Goal: Information Seeking & Learning: Learn about a topic

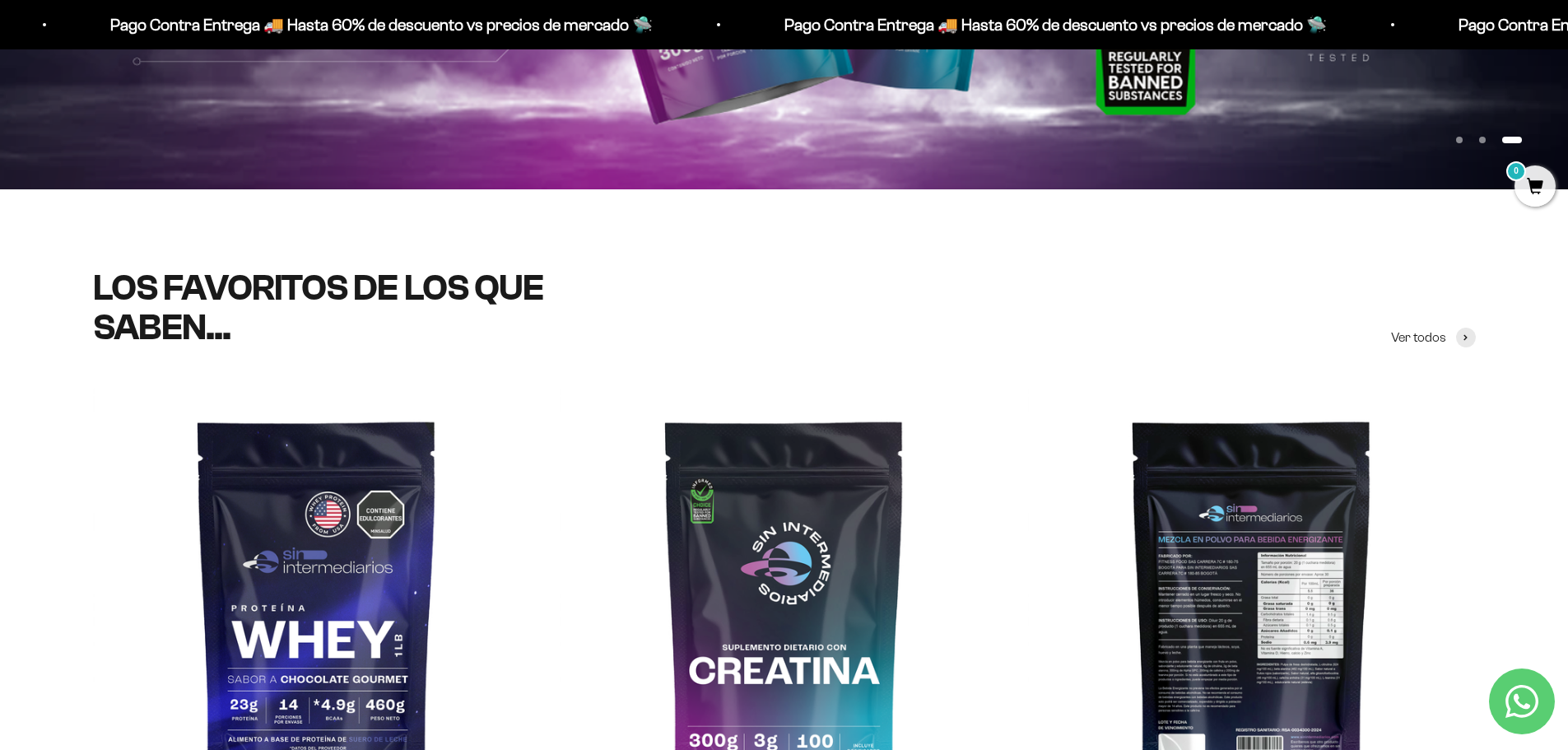
scroll to position [741, 0]
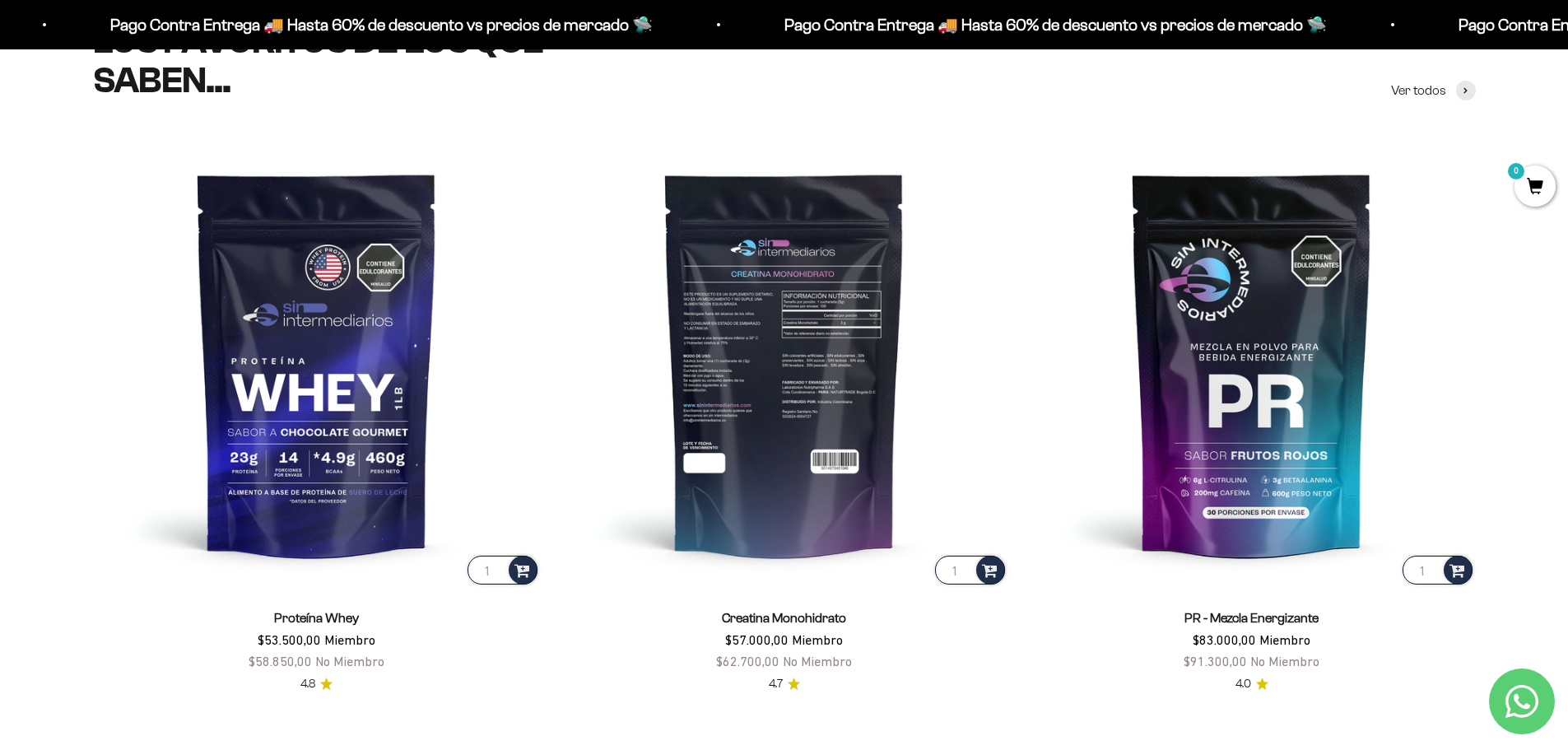
click at [759, 364] on img at bounding box center [784, 363] width 448 height 448
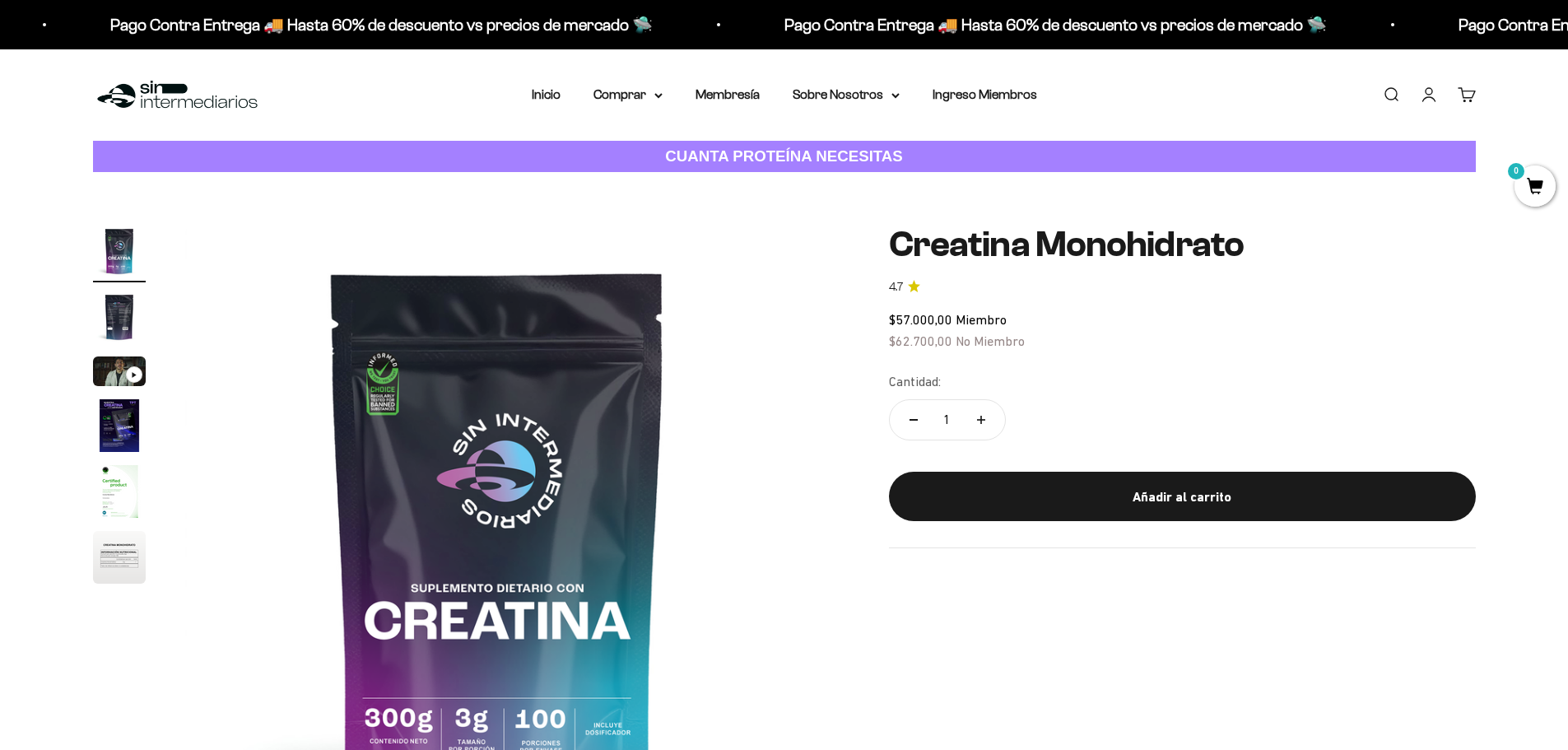
click at [381, 390] on img at bounding box center [497, 537] width 625 height 625
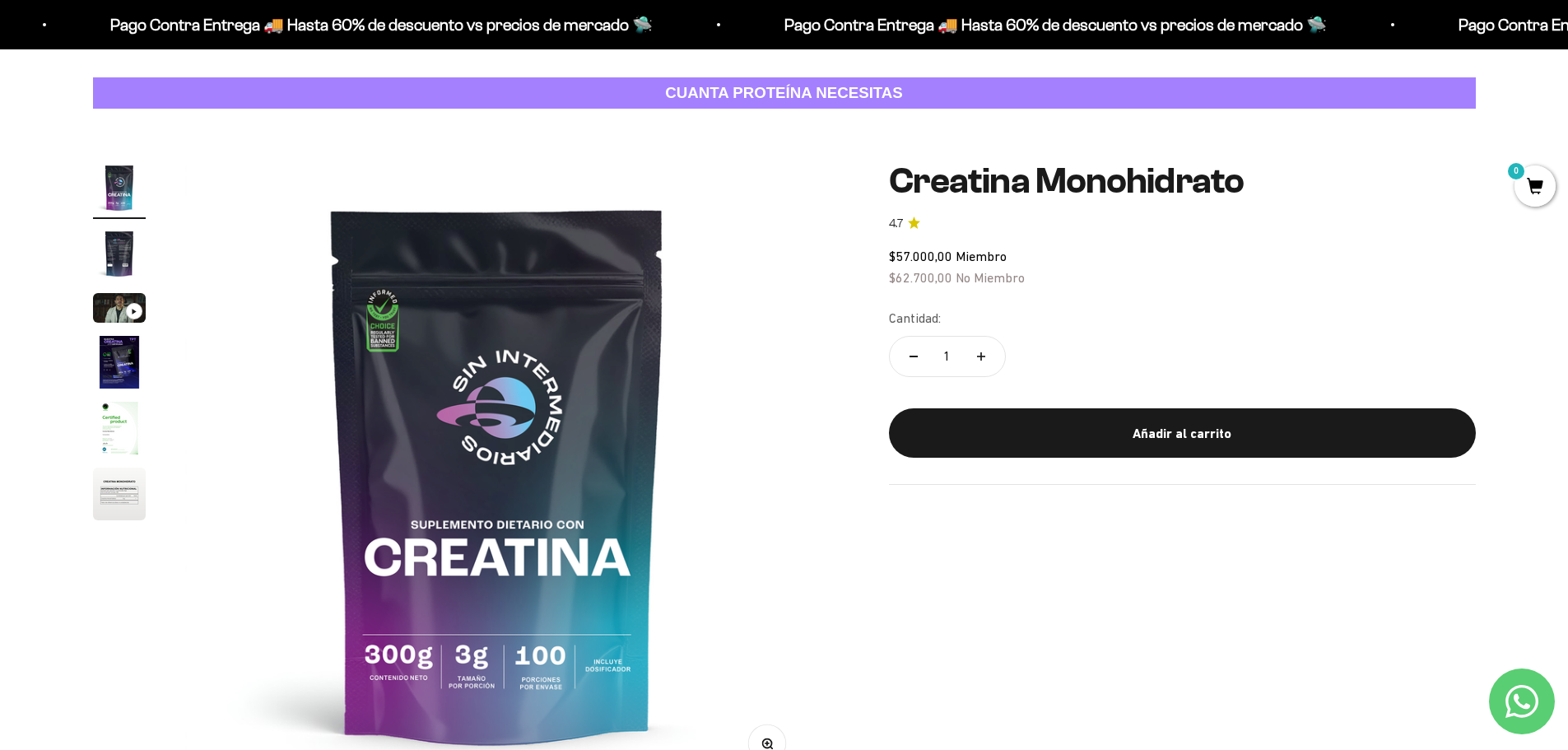
scroll to position [247, 0]
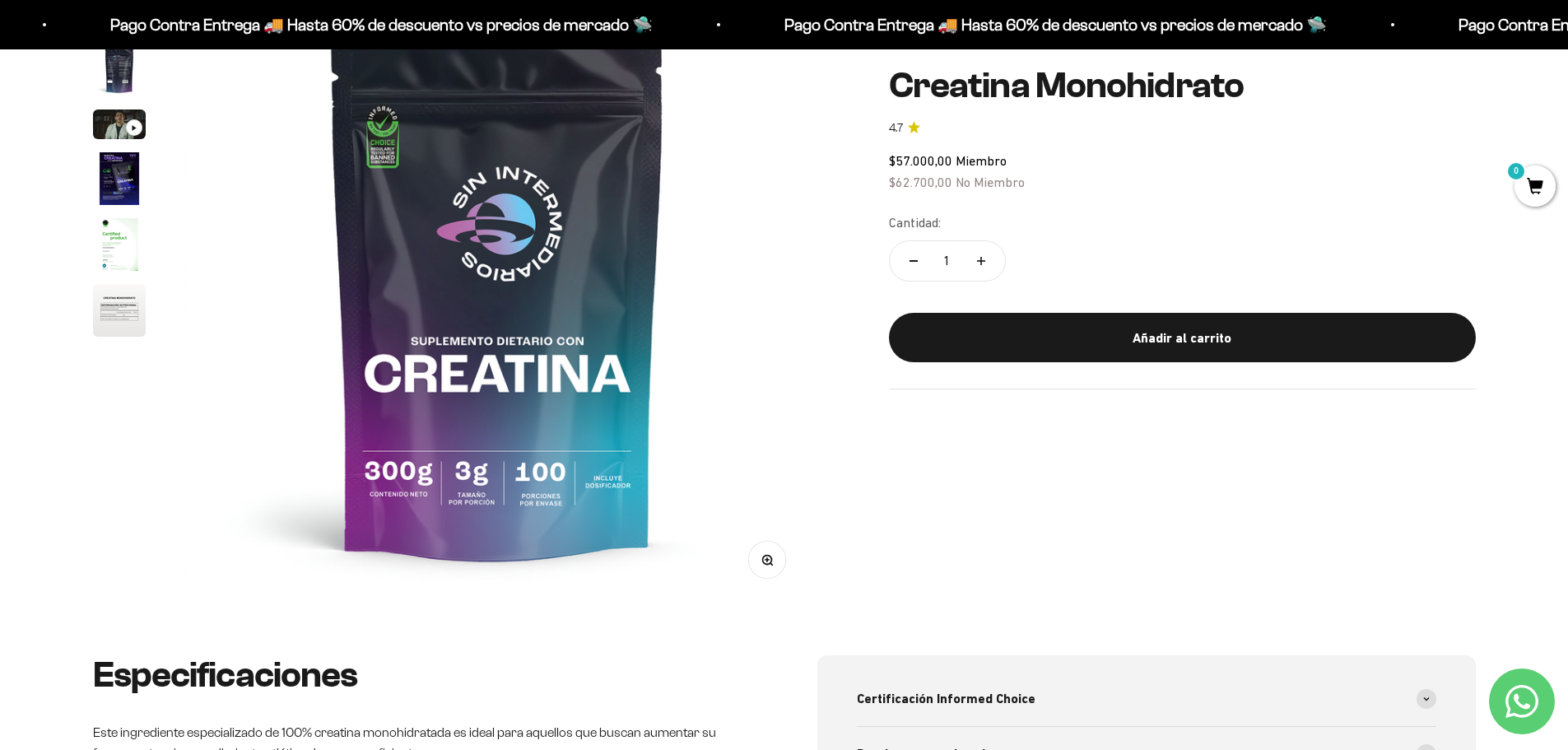
click at [772, 219] on img at bounding box center [497, 290] width 625 height 625
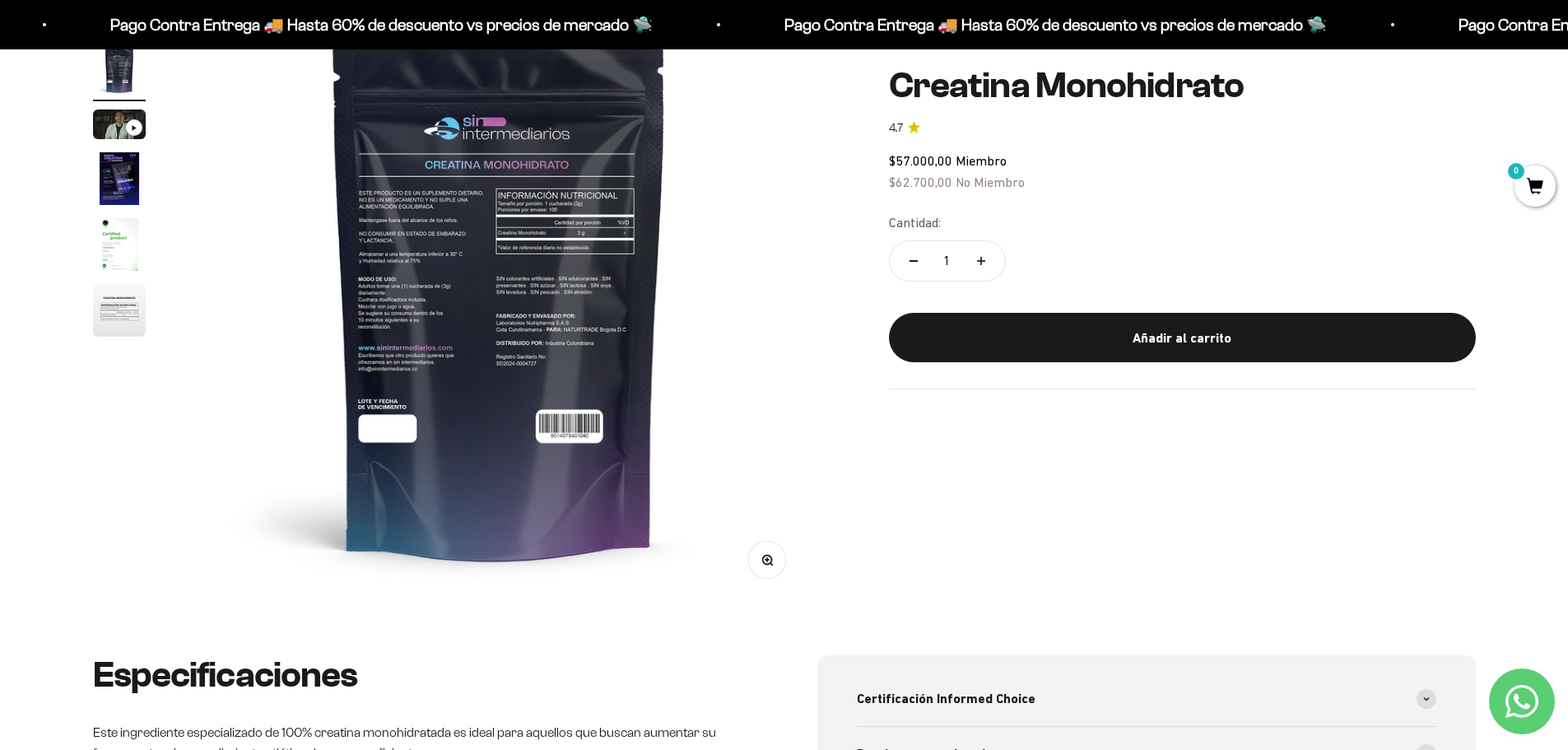
scroll to position [0, 645]
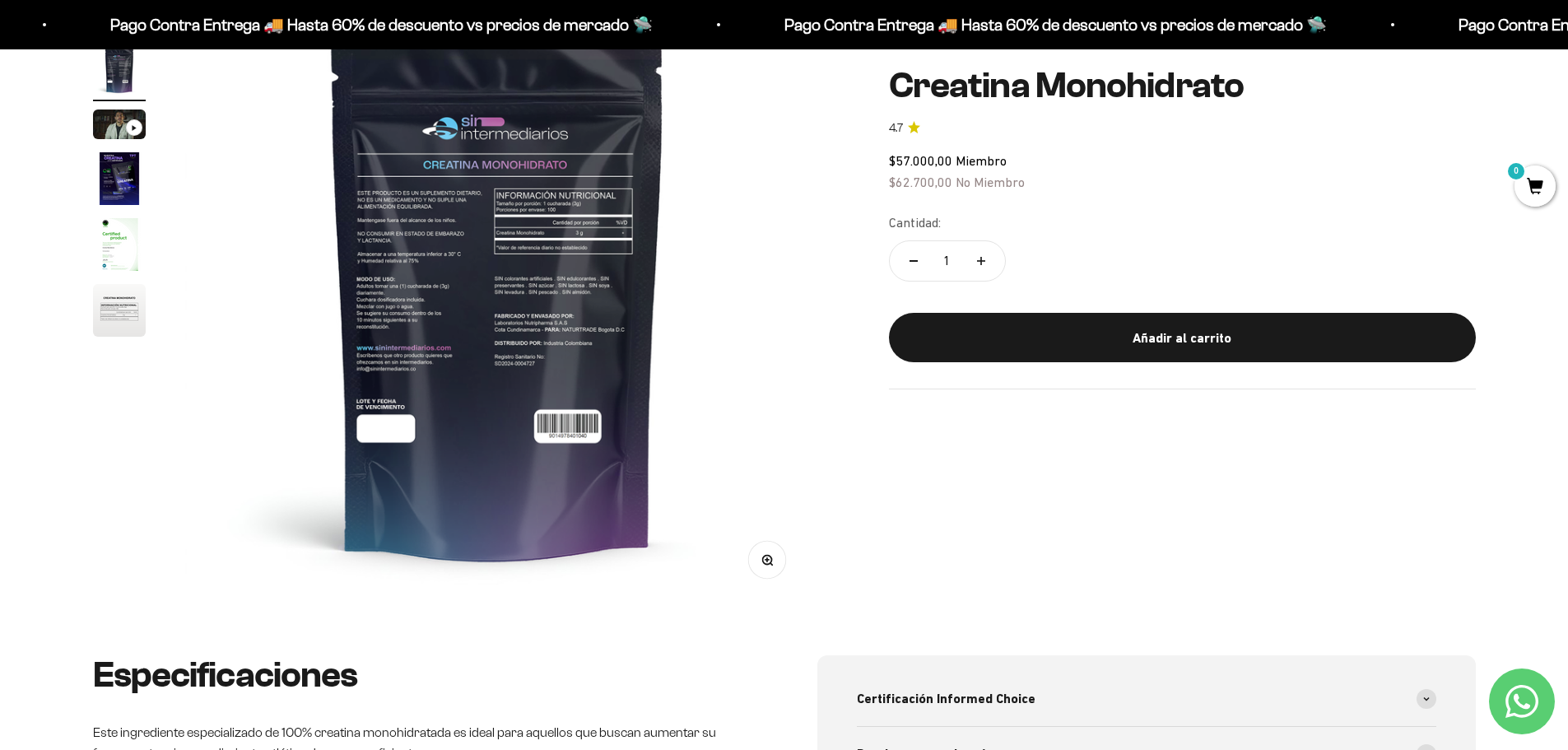
click at [774, 224] on img at bounding box center [497, 290] width 625 height 625
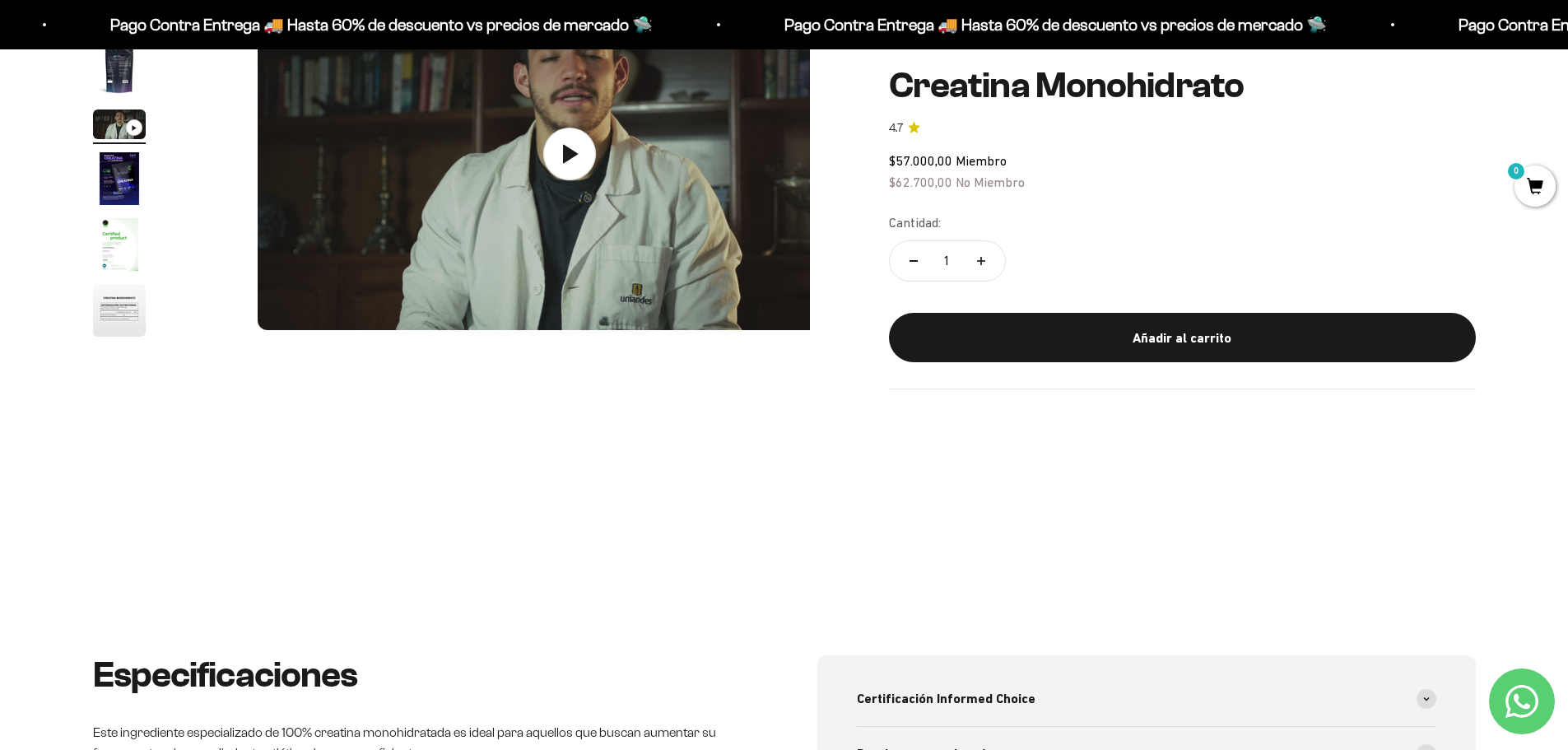
scroll to position [0, 1289]
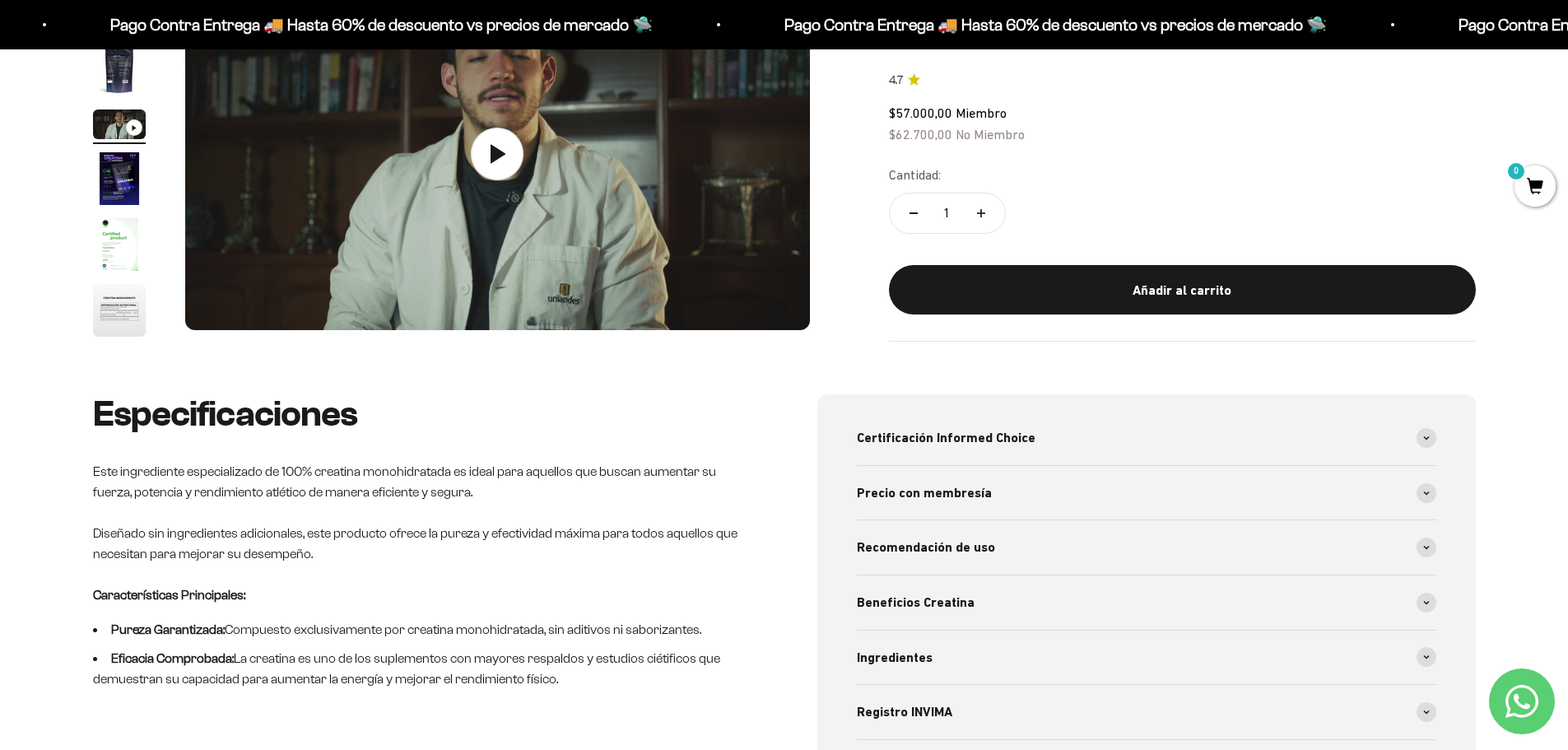
click at [111, 243] on img "Ir al artículo 5" at bounding box center [119, 244] width 53 height 53
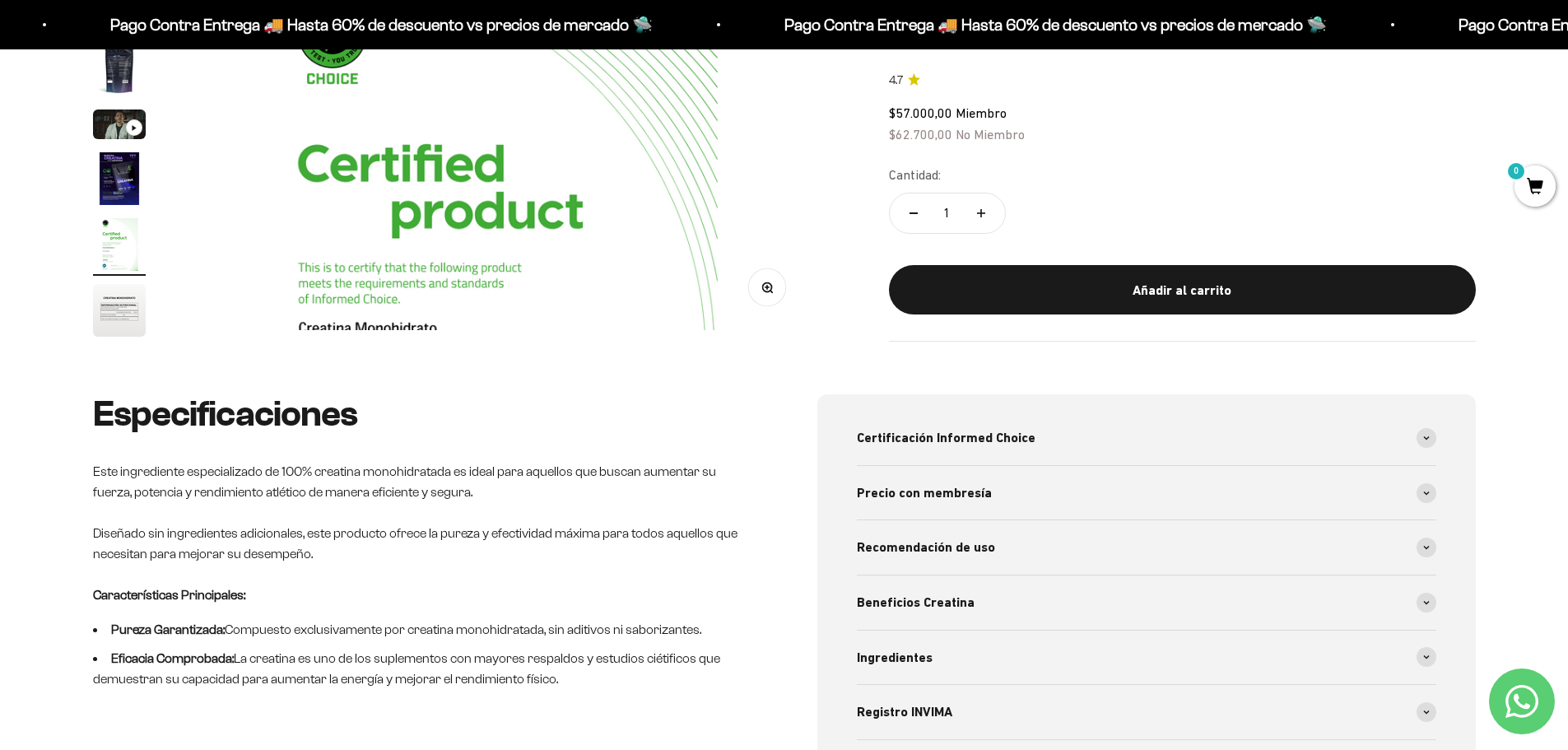
click at [125, 188] on img "Ir al artículo 4" at bounding box center [119, 178] width 53 height 53
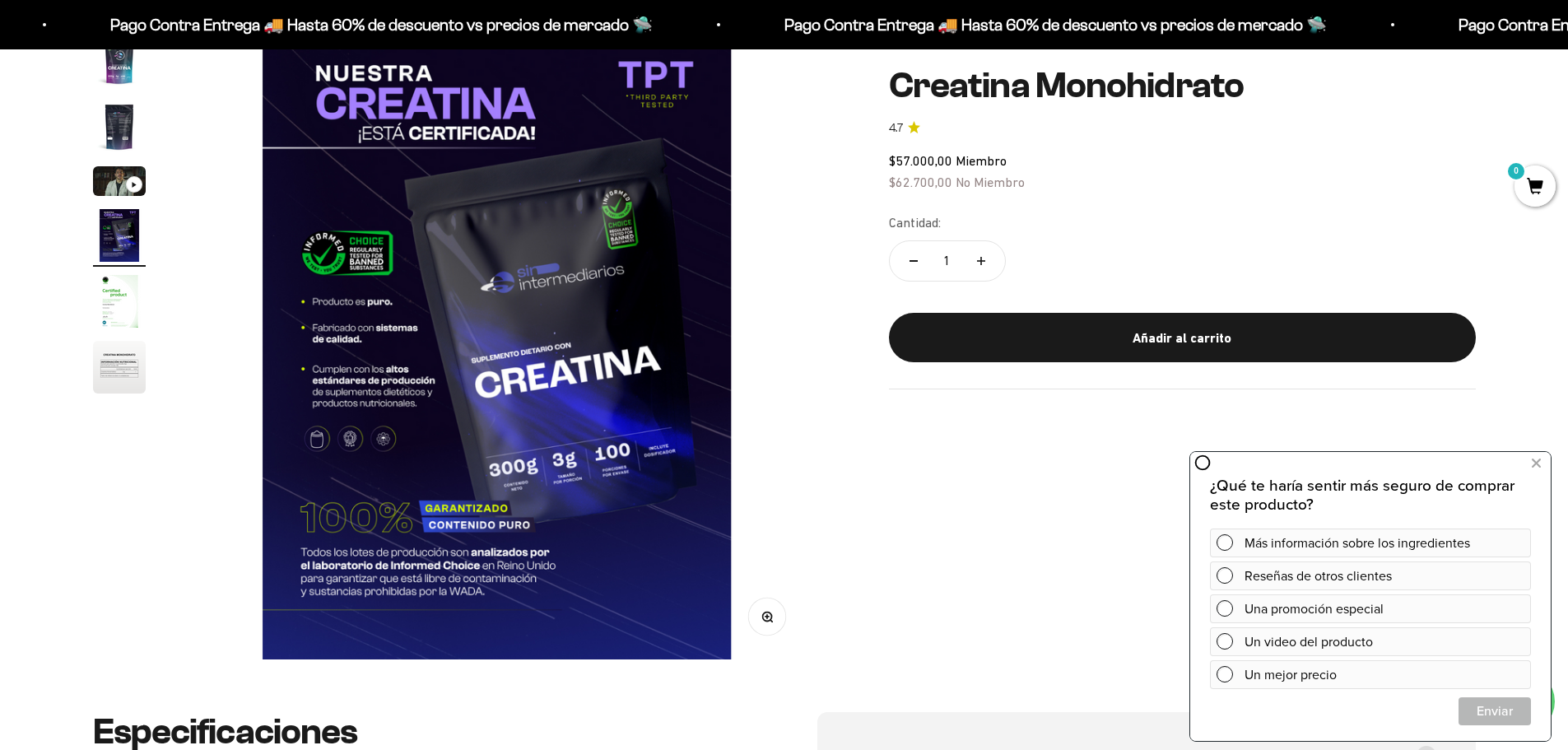
scroll to position [83, 0]
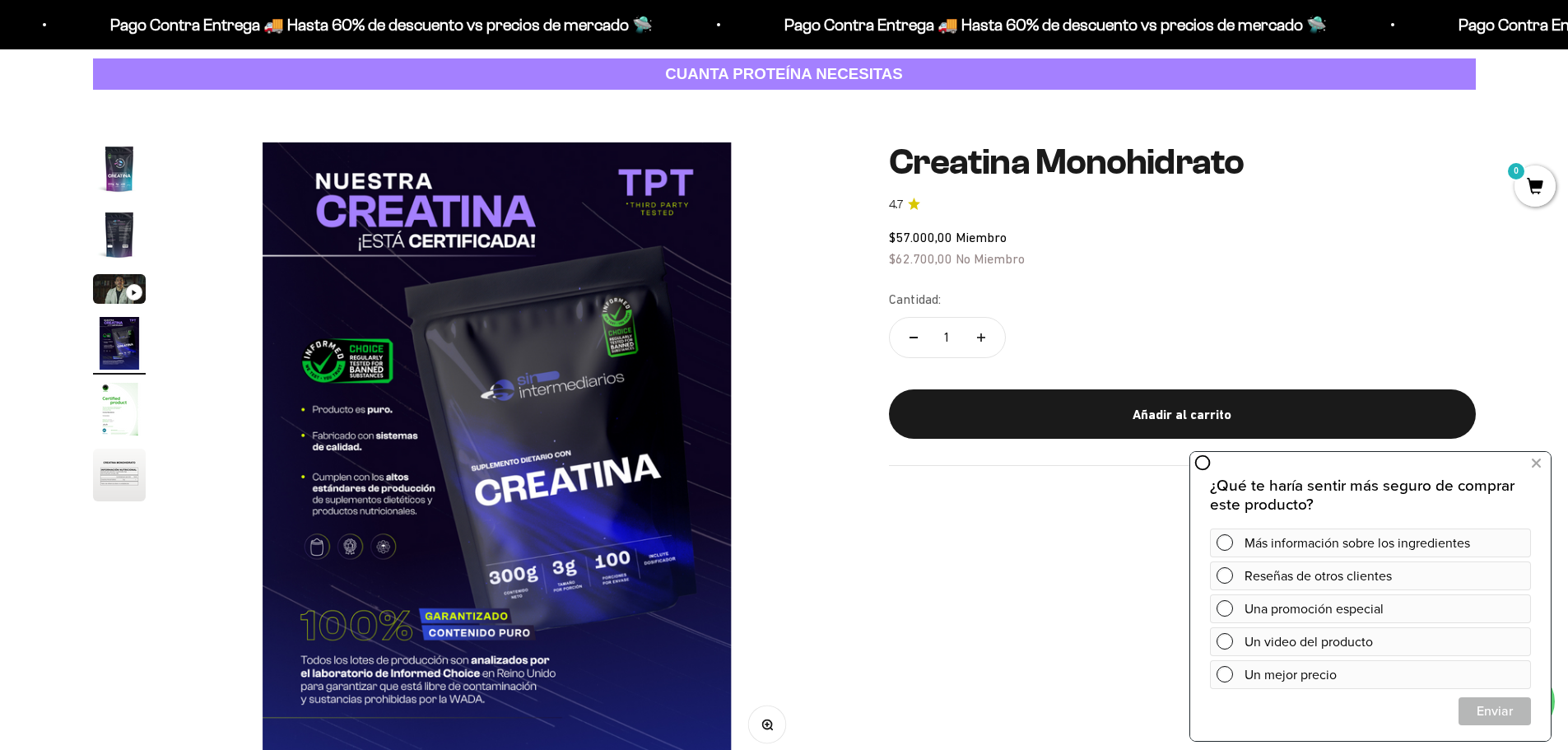
click at [115, 419] on img "Ir al artículo 5" at bounding box center [119, 409] width 53 height 53
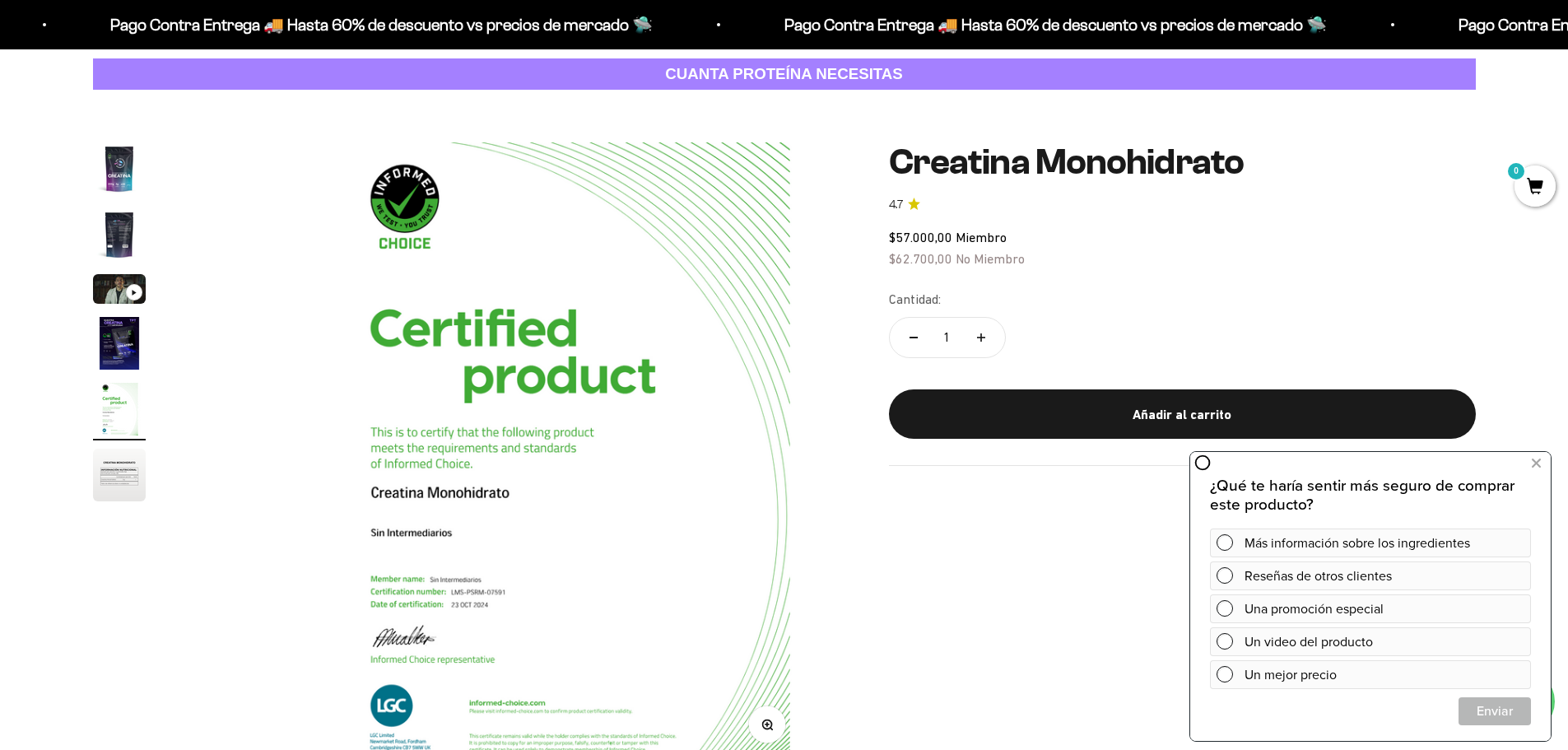
scroll to position [0, 2579]
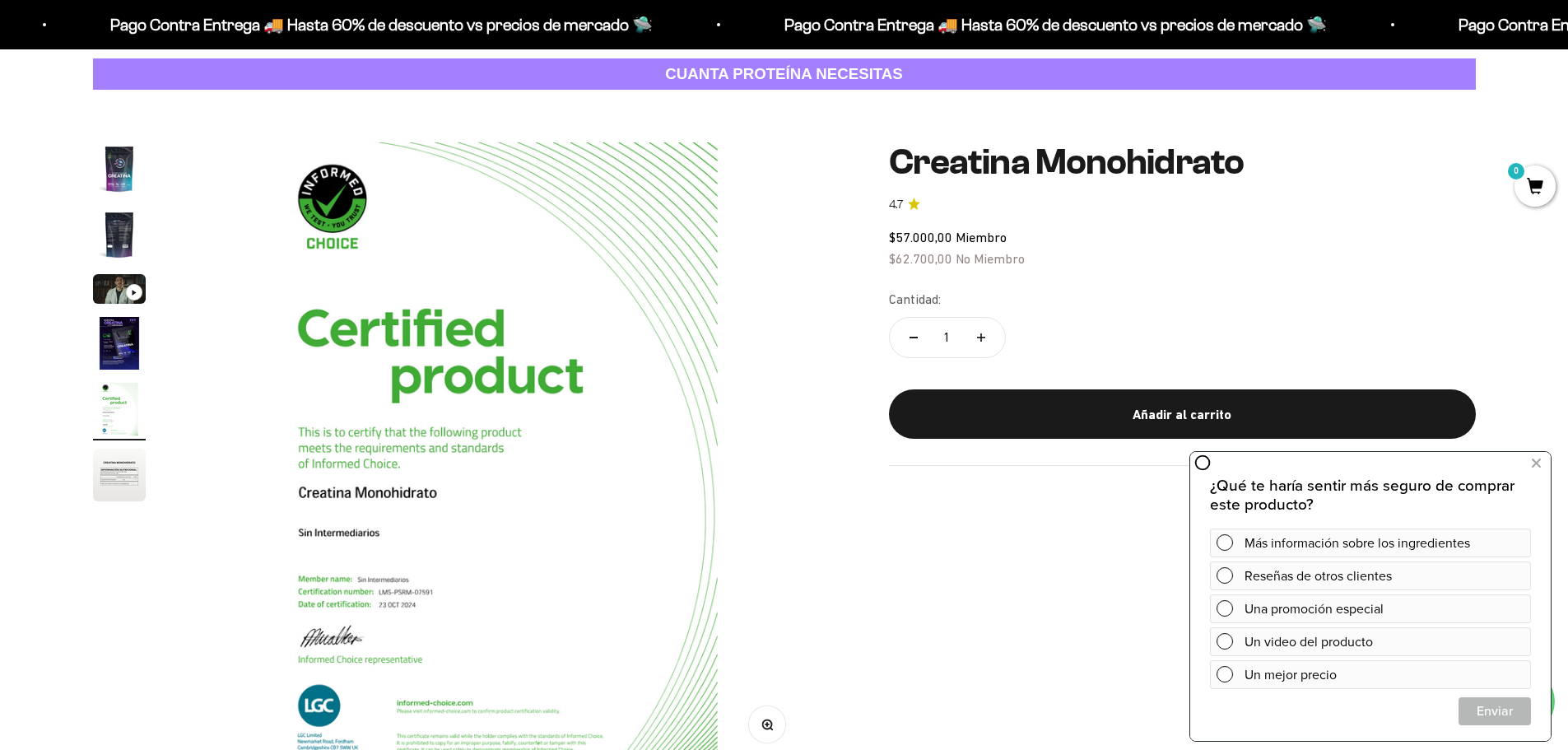
click at [109, 459] on img "Ir al artículo 6" at bounding box center [119, 475] width 53 height 53
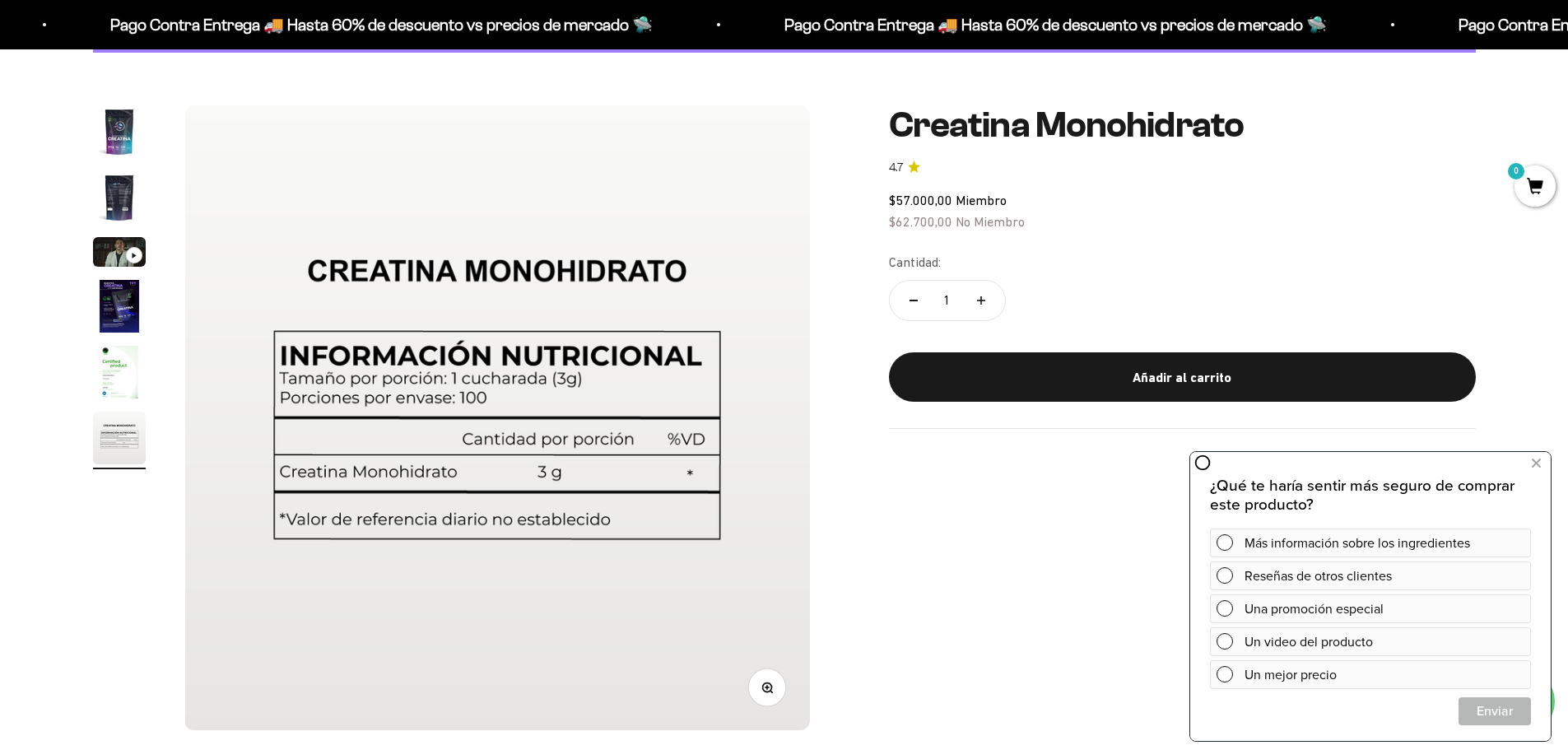
scroll to position [0, 0]
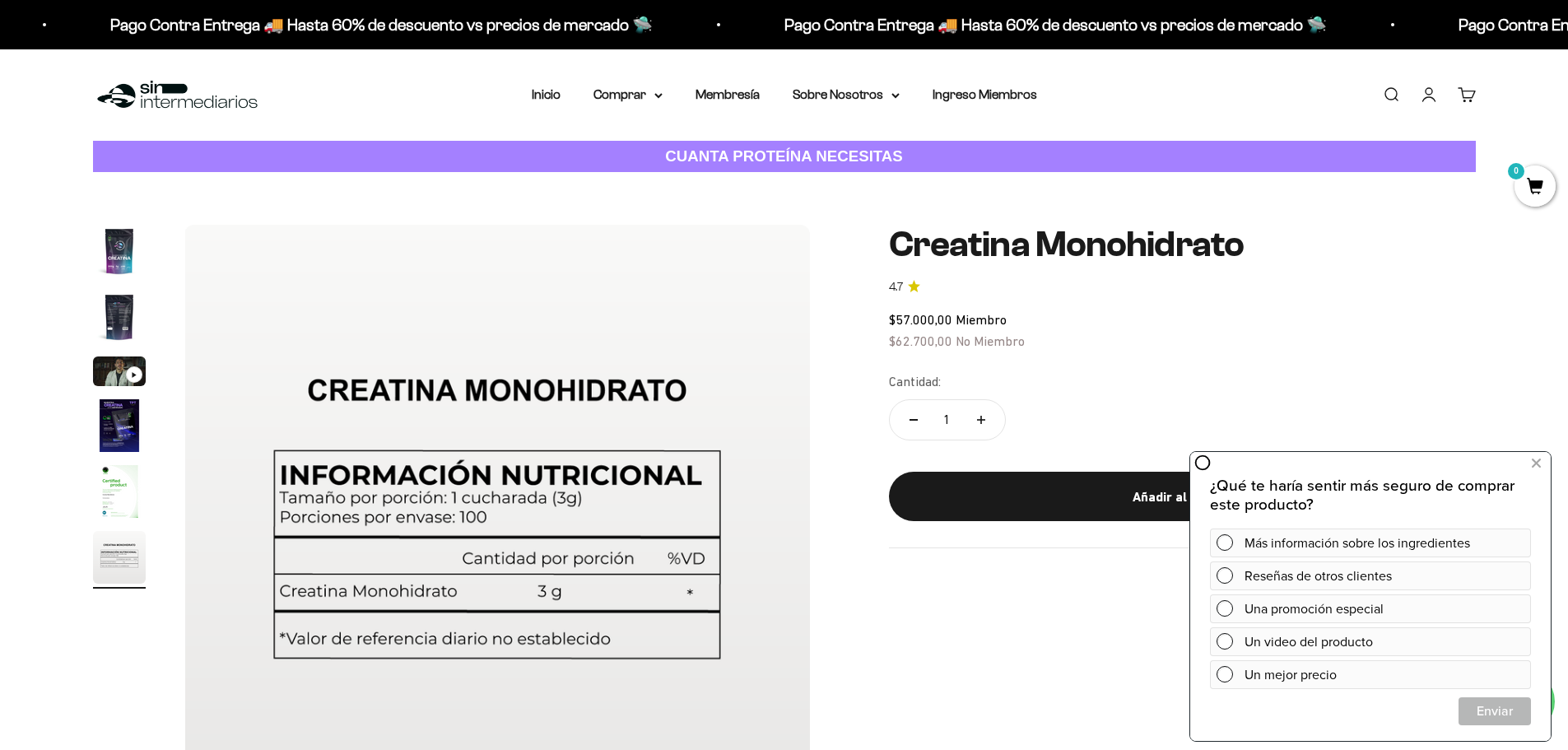
click at [173, 89] on img at bounding box center [177, 95] width 169 height 36
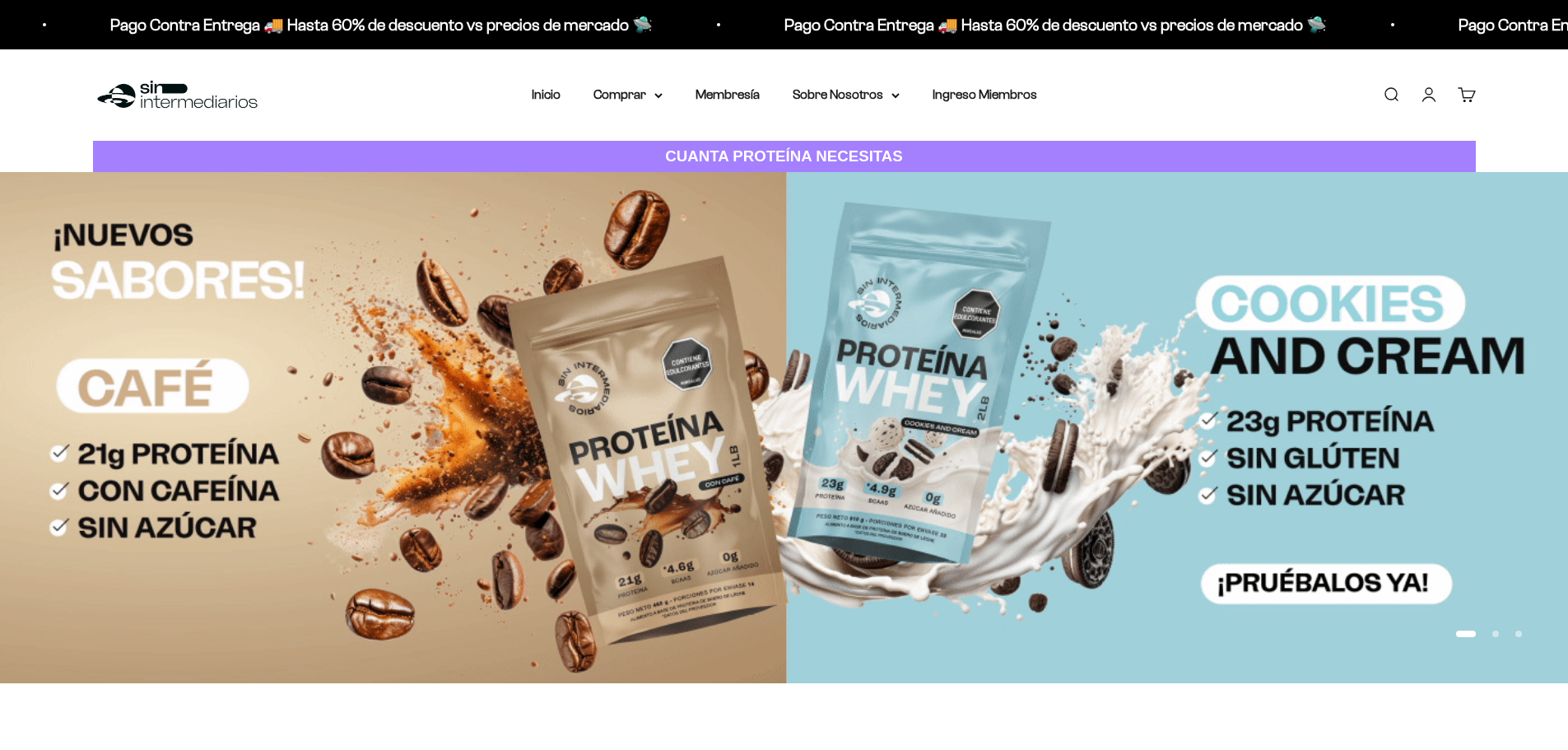
click at [885, 362] on img at bounding box center [784, 427] width 1568 height 511
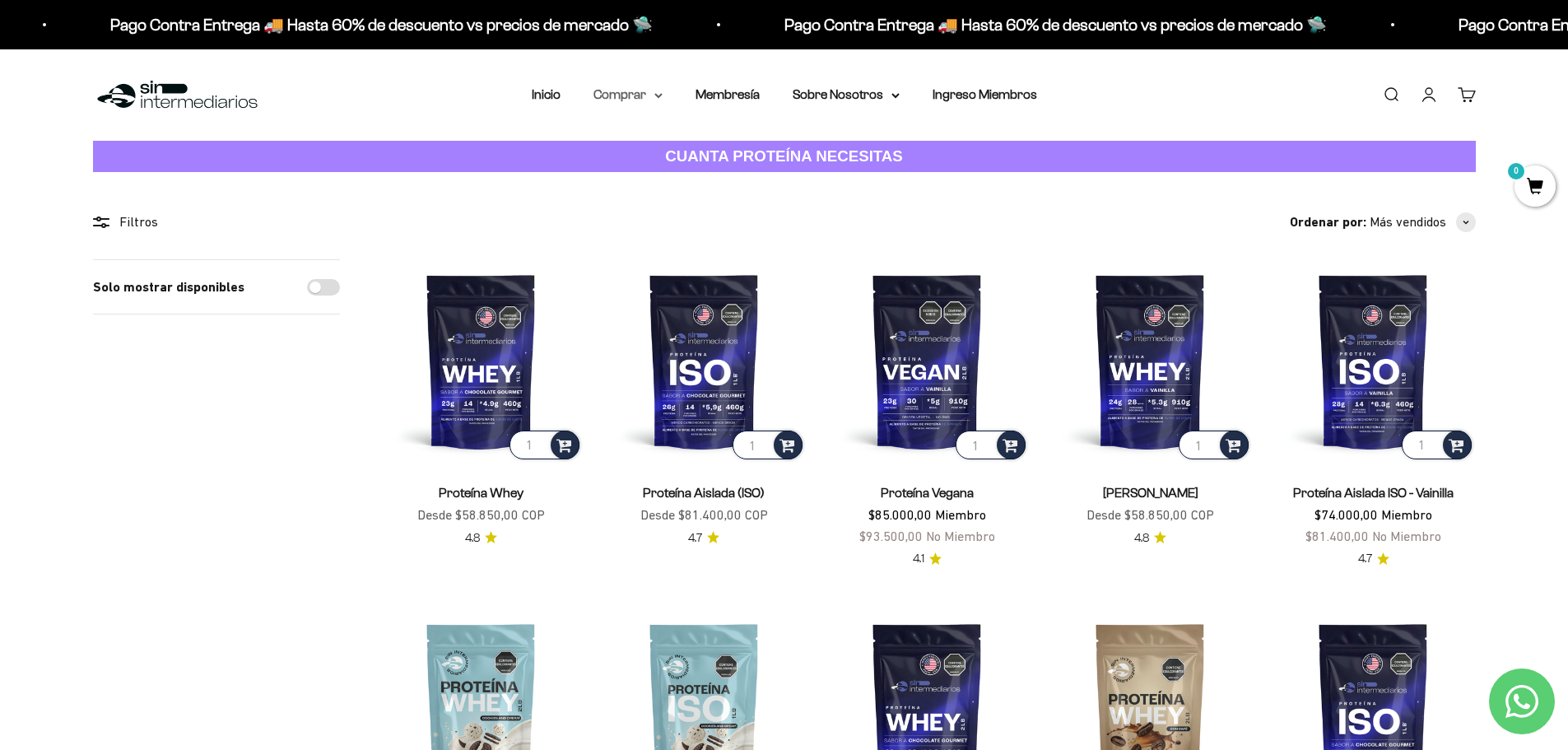
click at [633, 91] on summary "Comprar" at bounding box center [628, 94] width 69 height 22
click at [888, 94] on summary "Sobre Nosotros" at bounding box center [846, 94] width 107 height 22
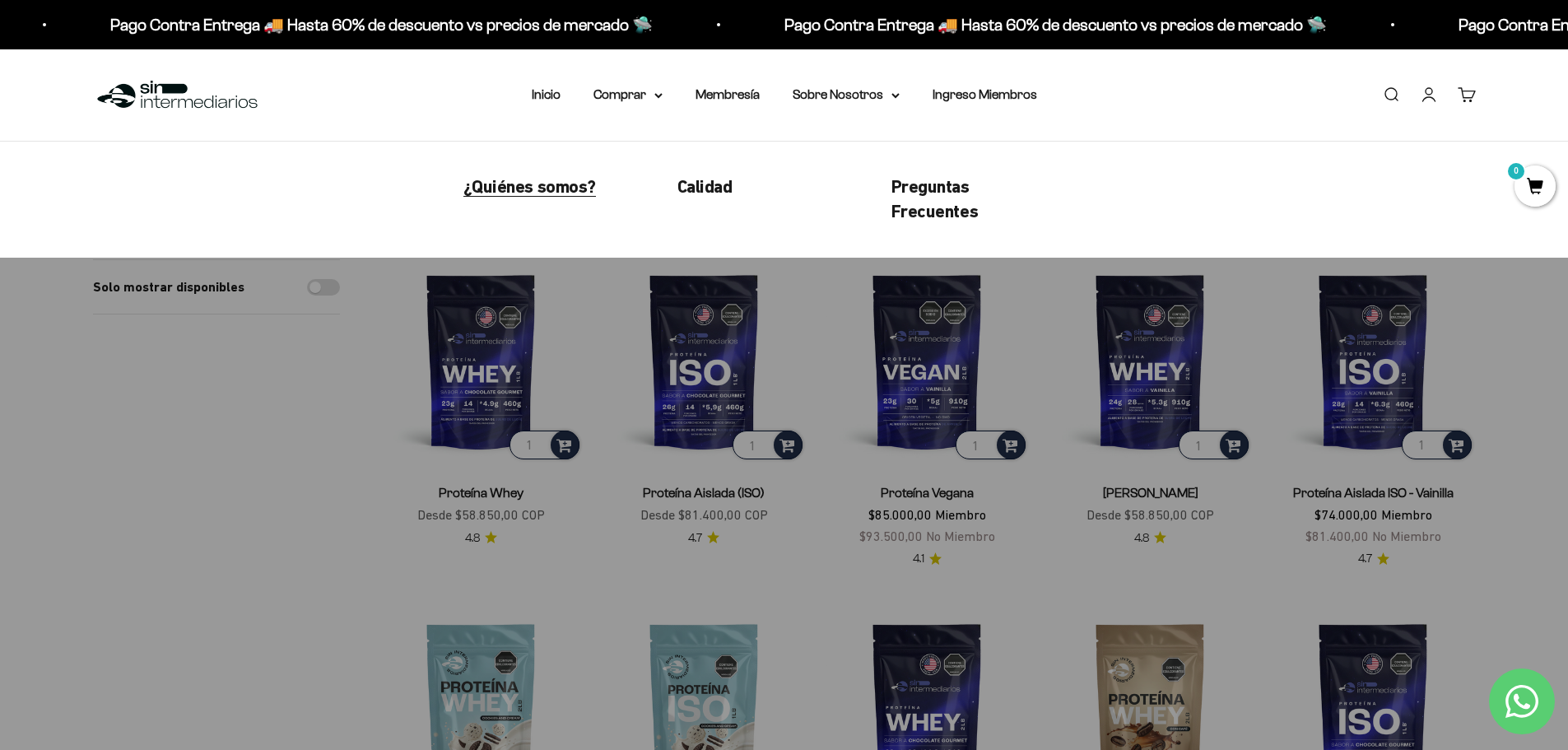
click at [564, 185] on span "¿Quiénes somos?" at bounding box center [529, 187] width 132 height 21
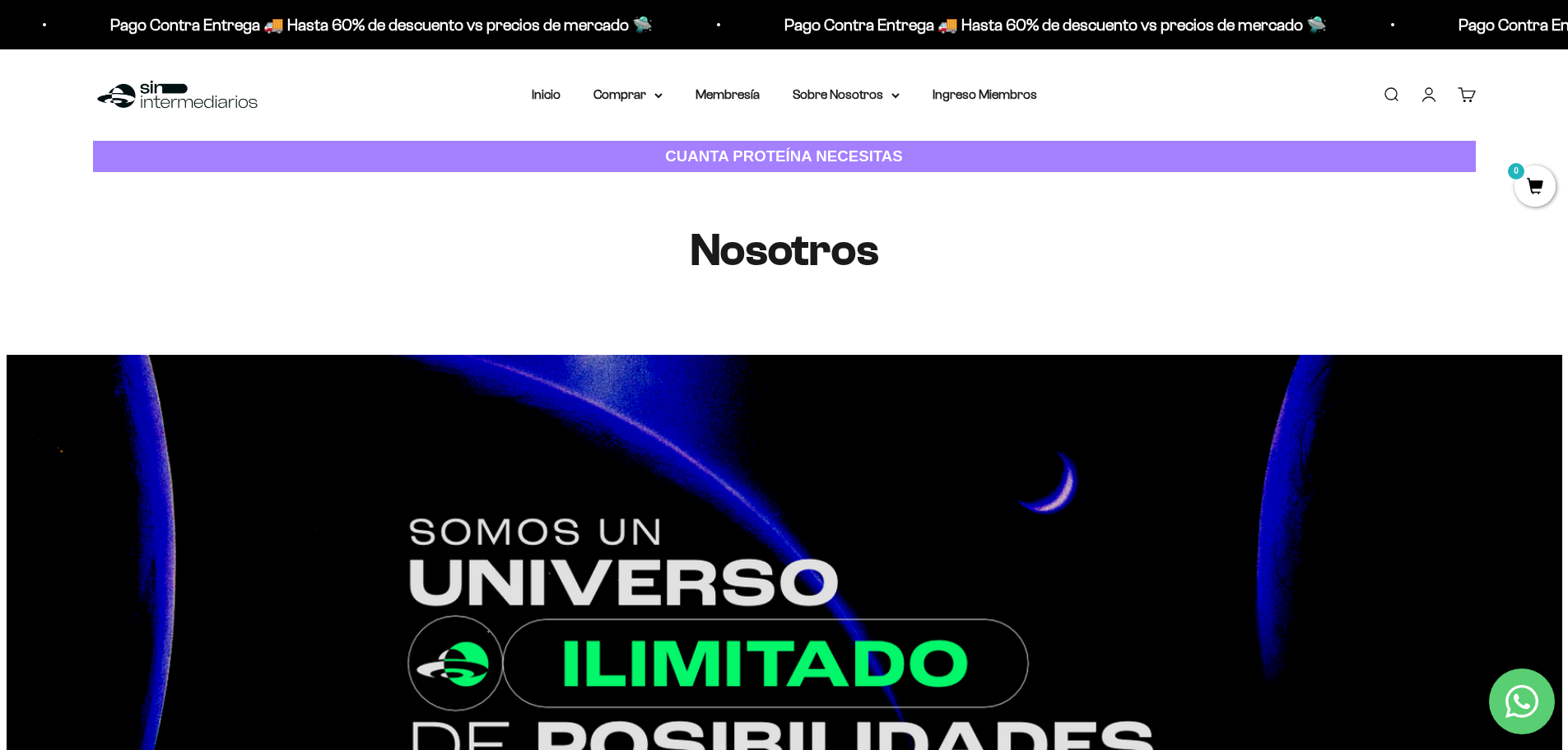
click at [958, 102] on li "Ingreso Miembros" at bounding box center [984, 94] width 104 height 22
click at [962, 95] on link "Ingreso Miembros" at bounding box center [984, 94] width 104 height 14
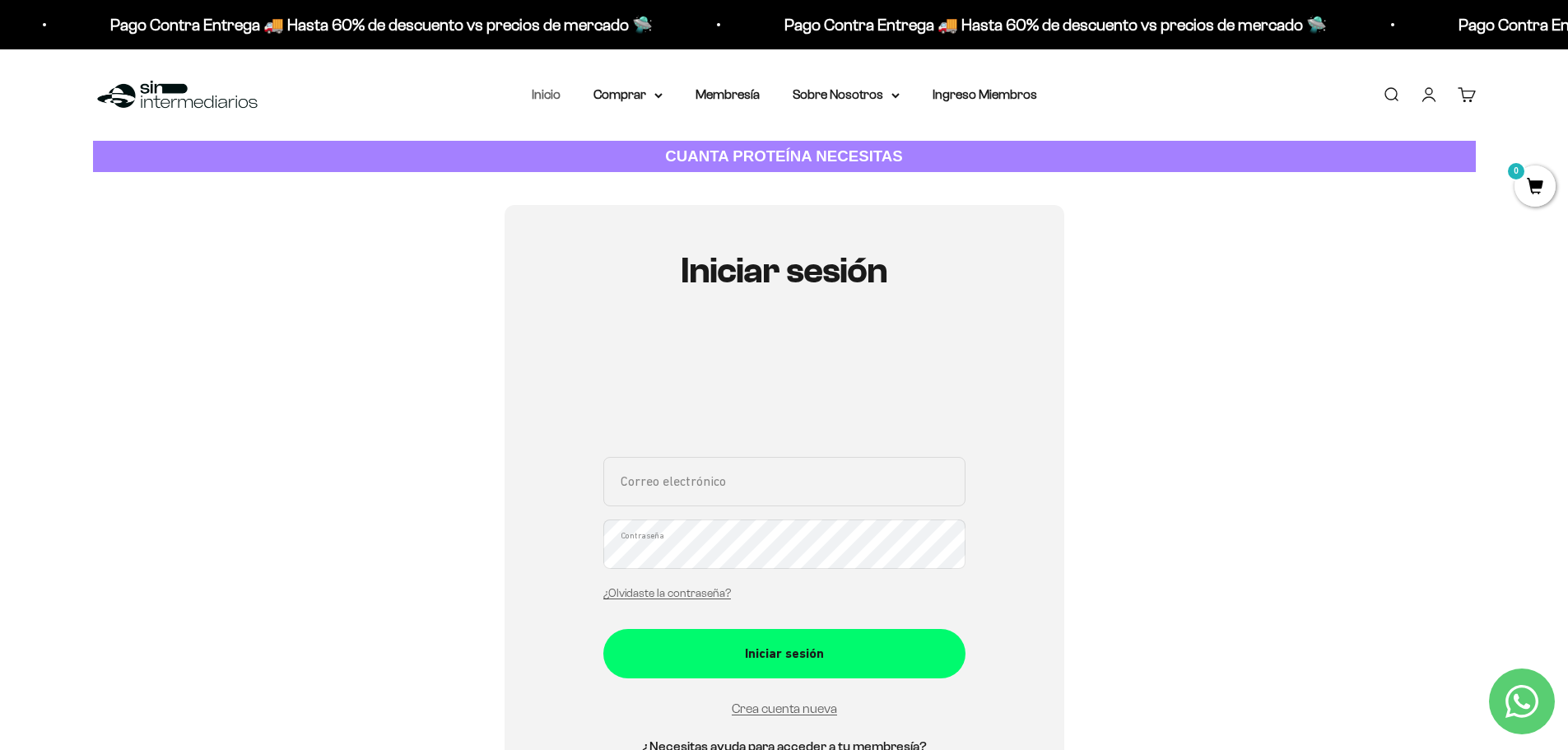
click at [553, 96] on link "Inicio" at bounding box center [546, 94] width 29 height 14
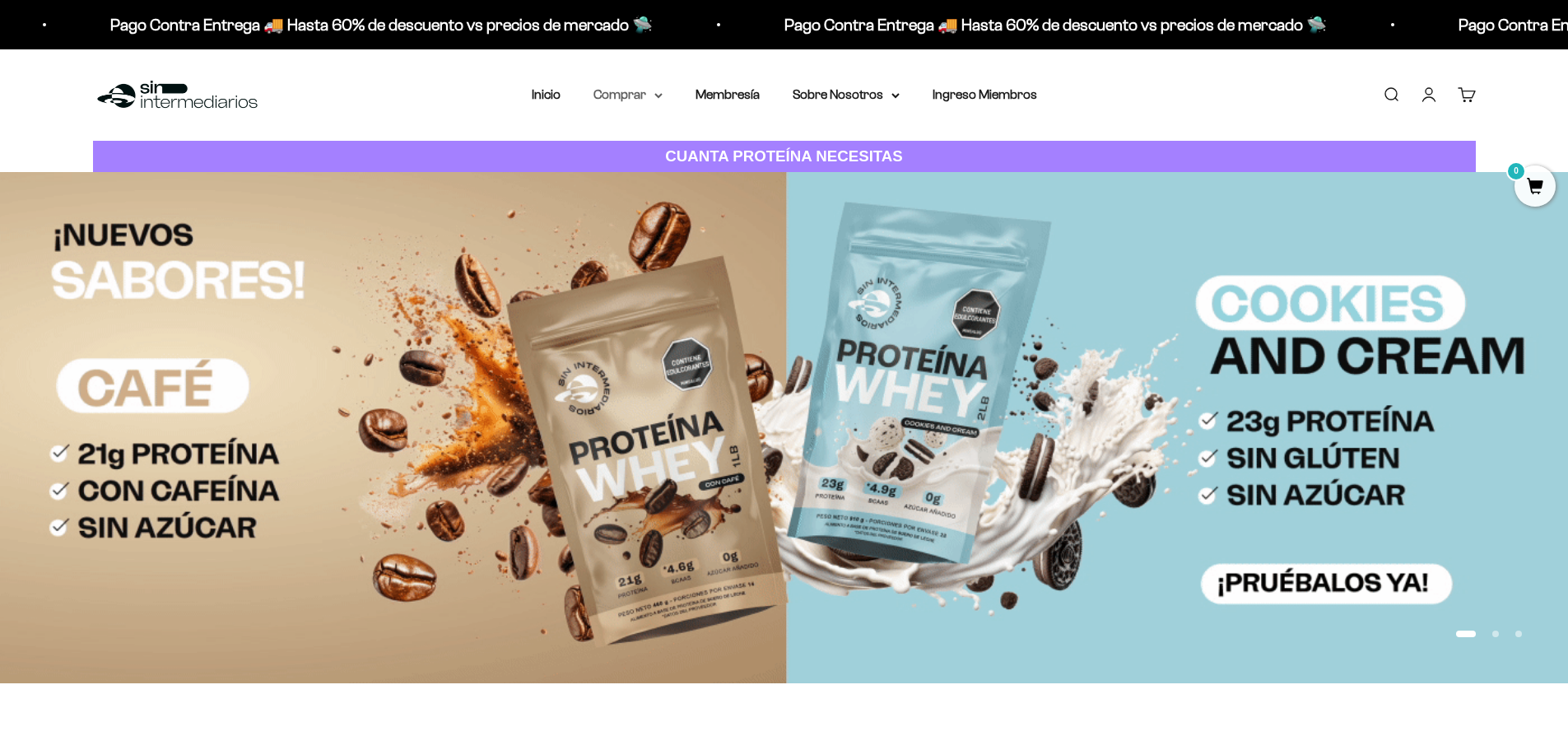
click at [618, 98] on summary "Comprar" at bounding box center [628, 94] width 69 height 22
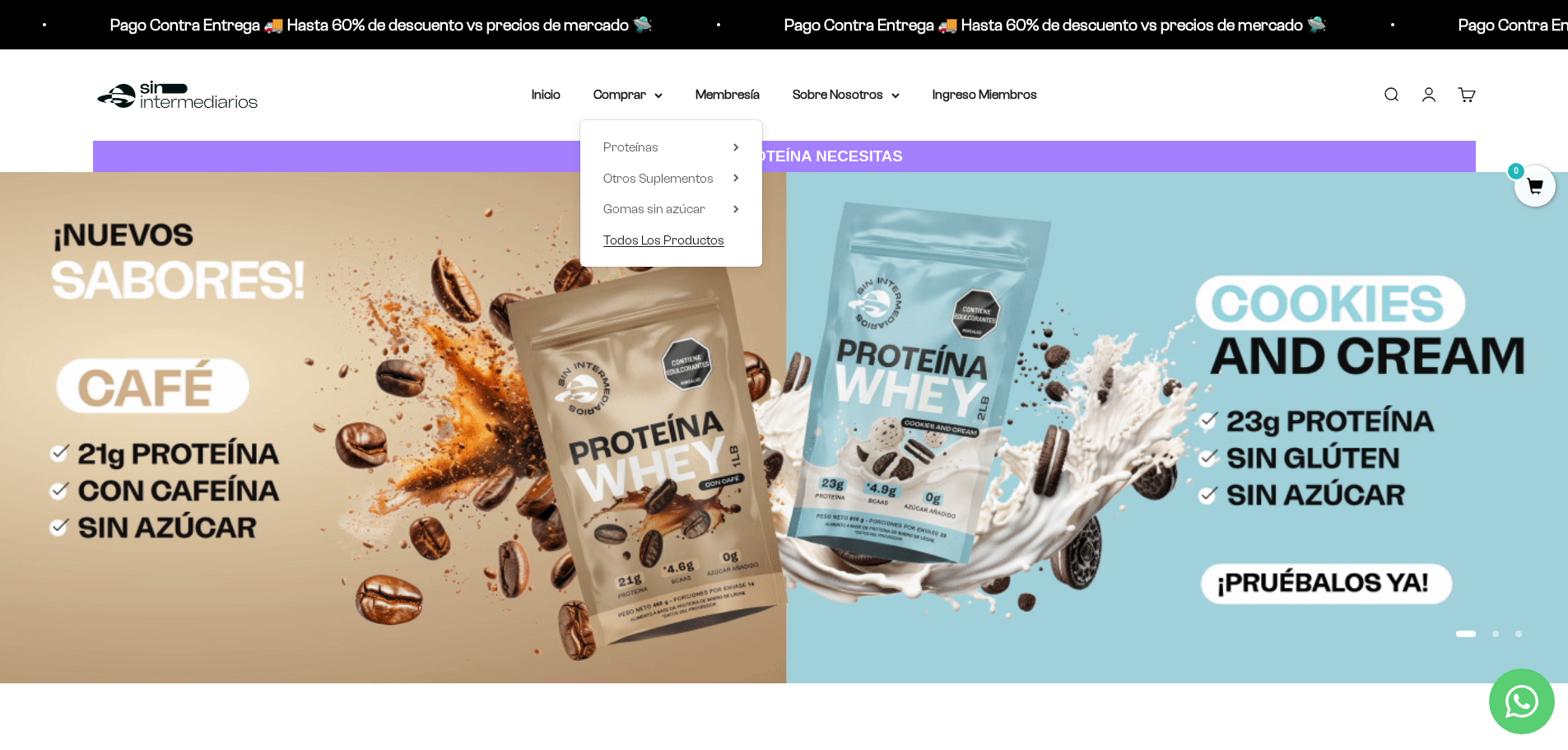
click at [693, 239] on span "Todos Los Productos" at bounding box center [663, 239] width 121 height 14
